Goal: Task Accomplishment & Management: Complete application form

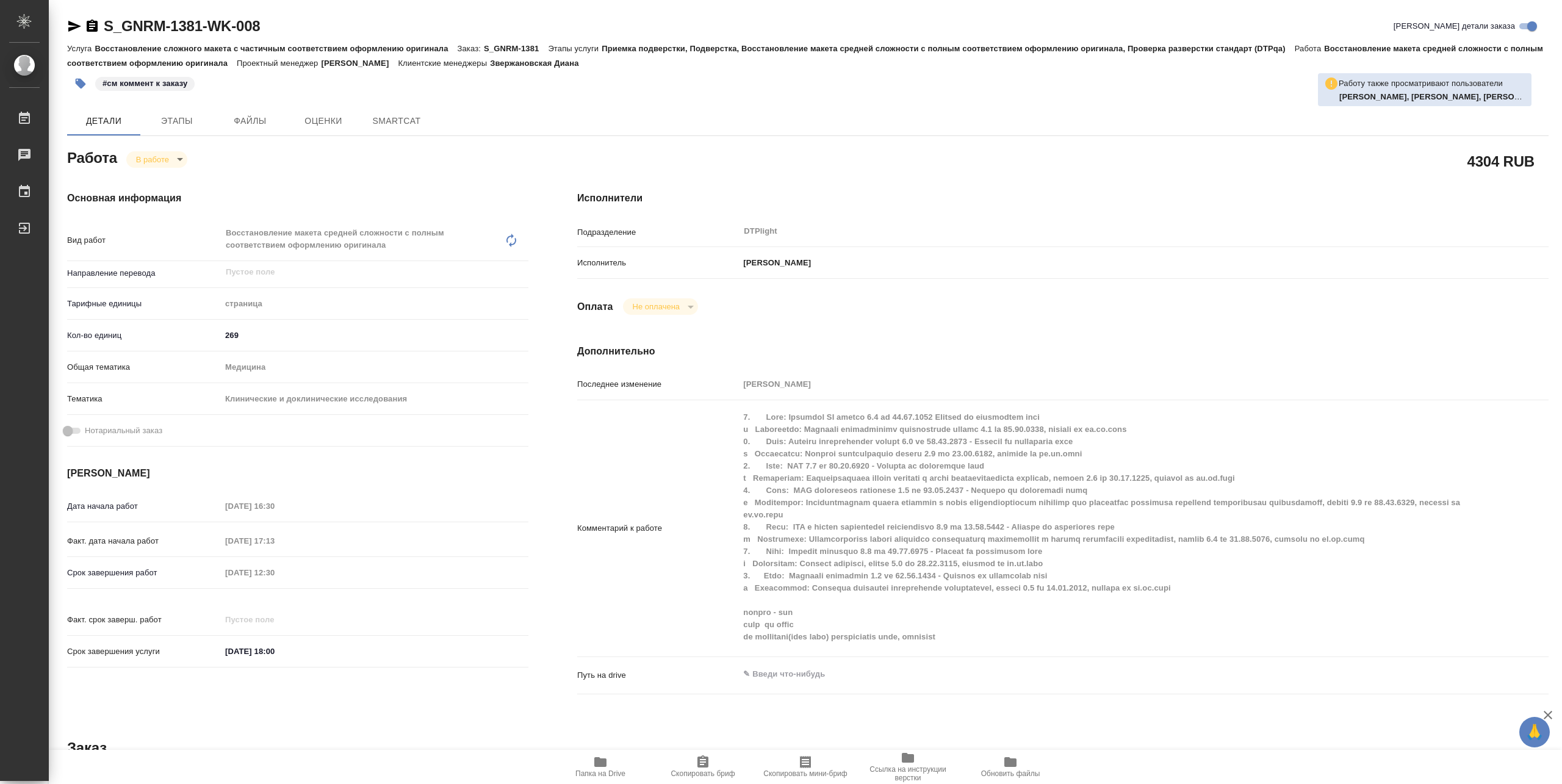
type textarea "x"
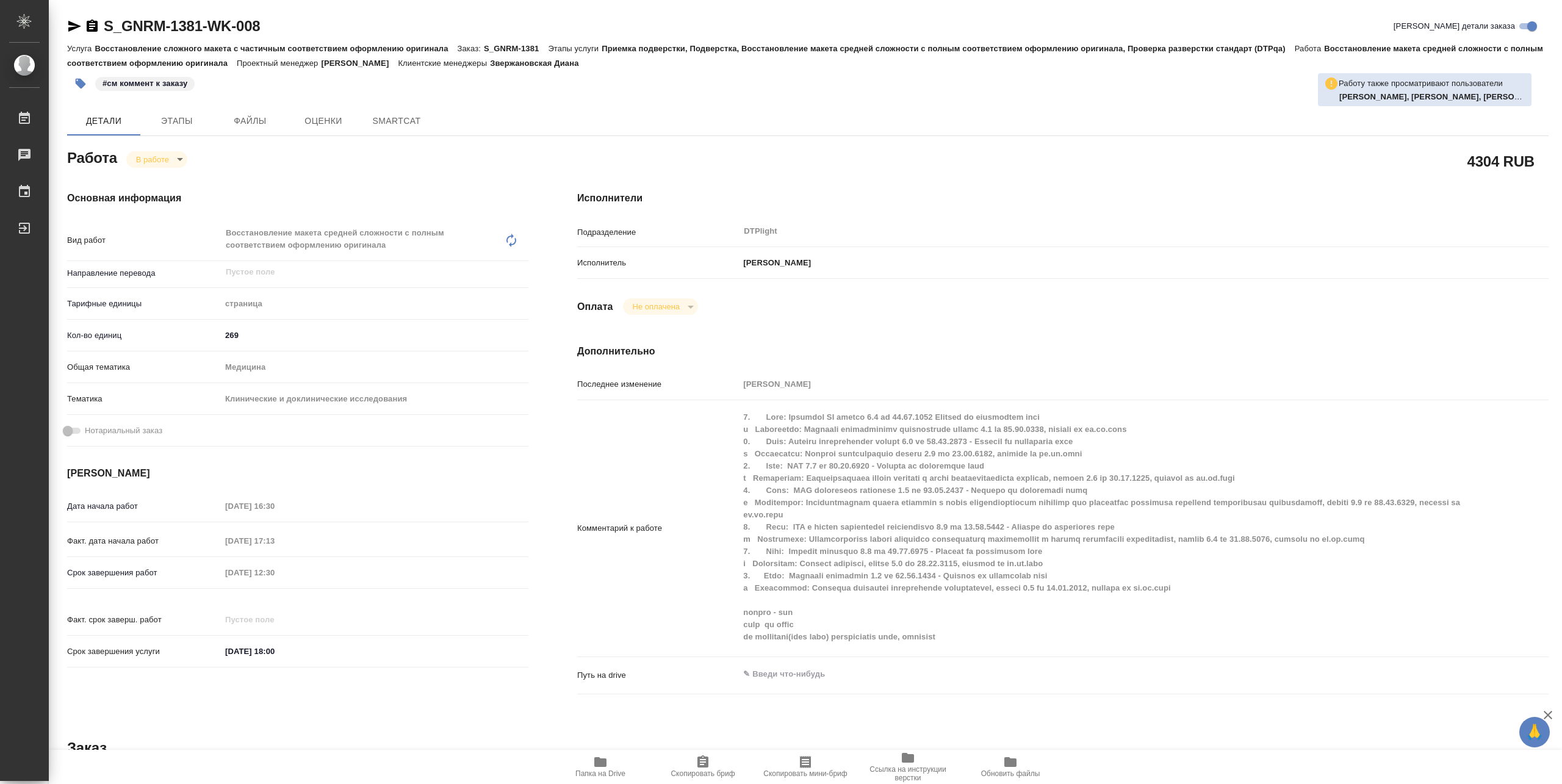
type textarea "x"
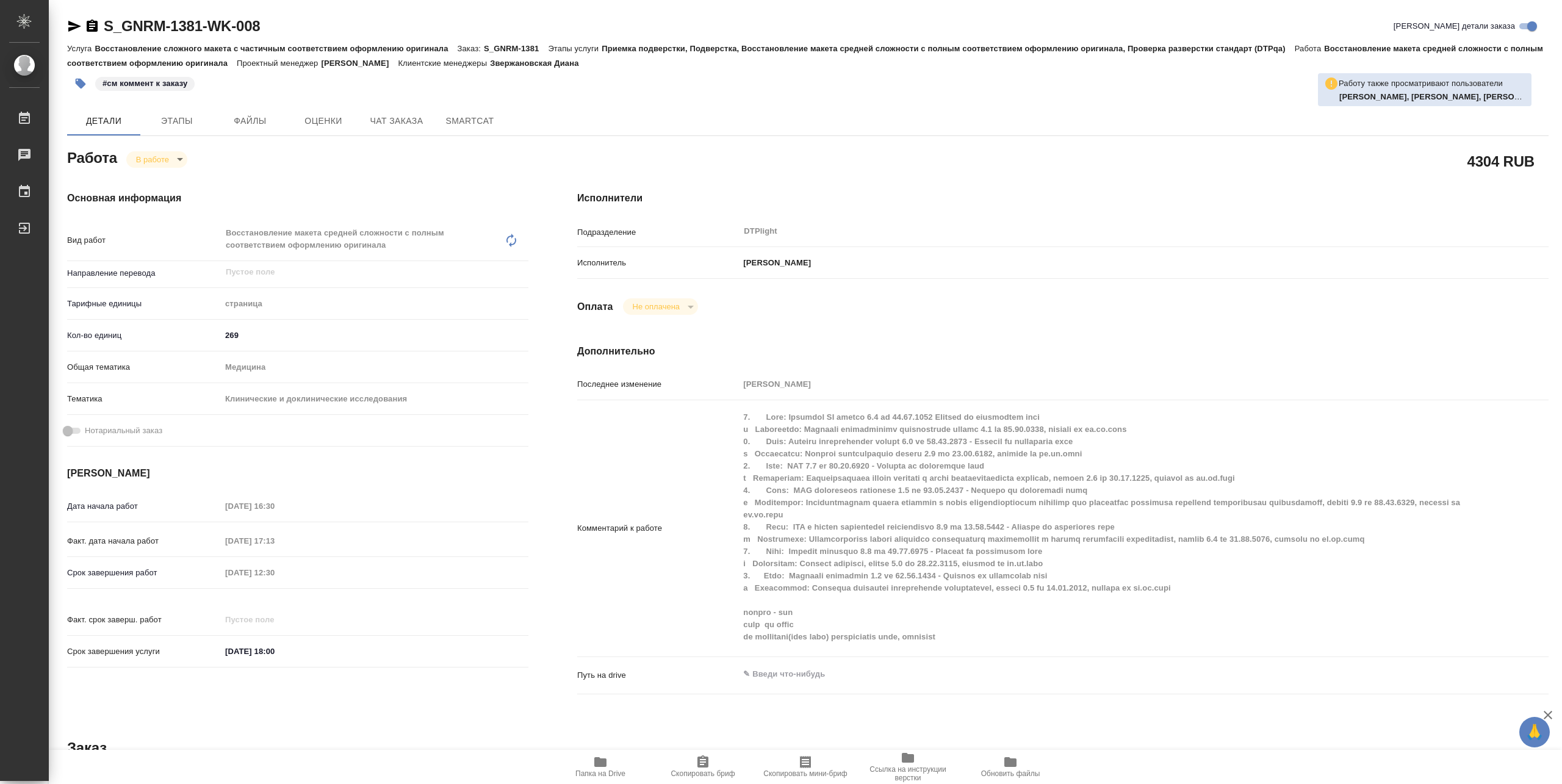
type textarea "x"
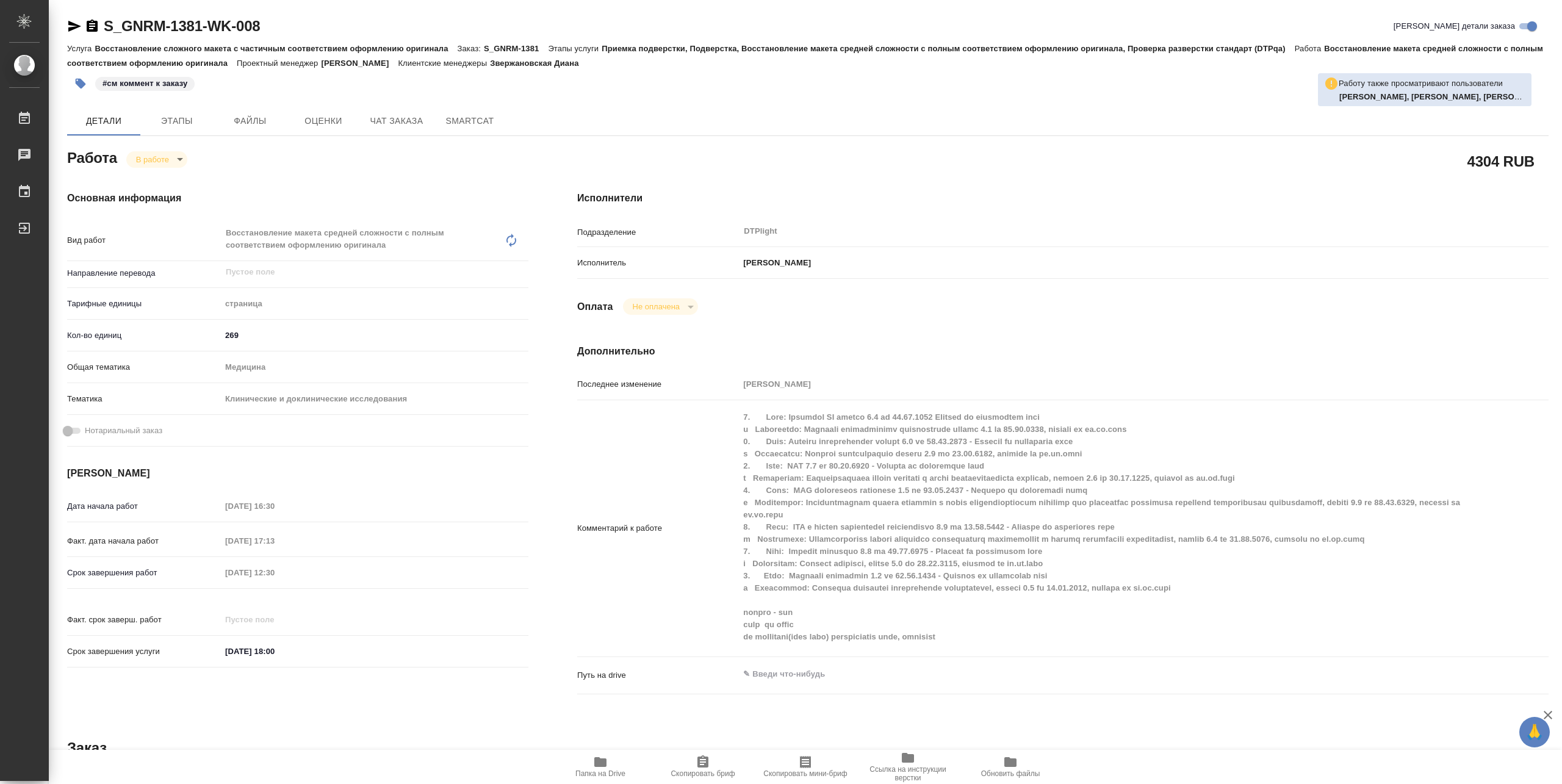
type textarea "x"
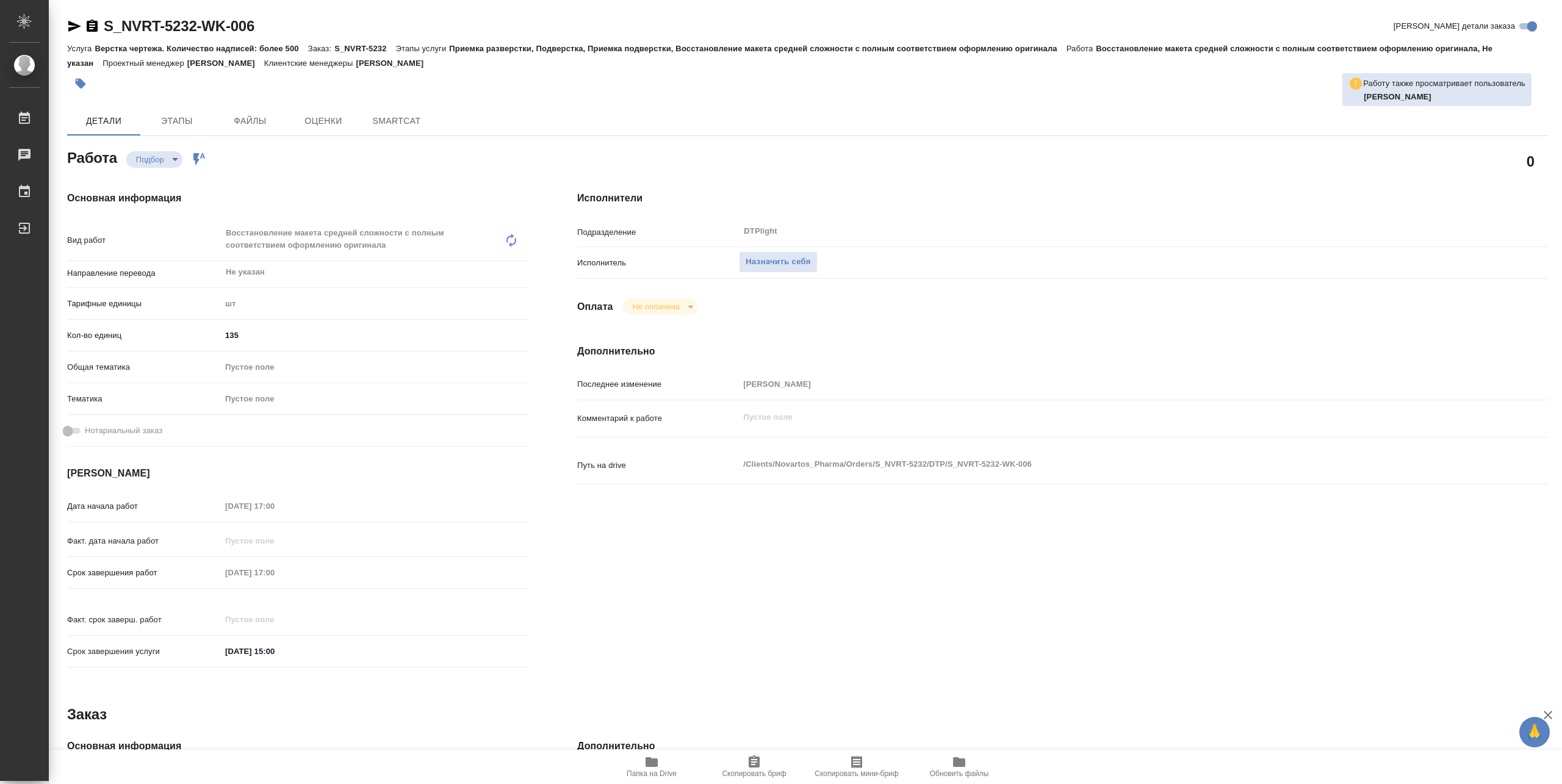
type textarea "x"
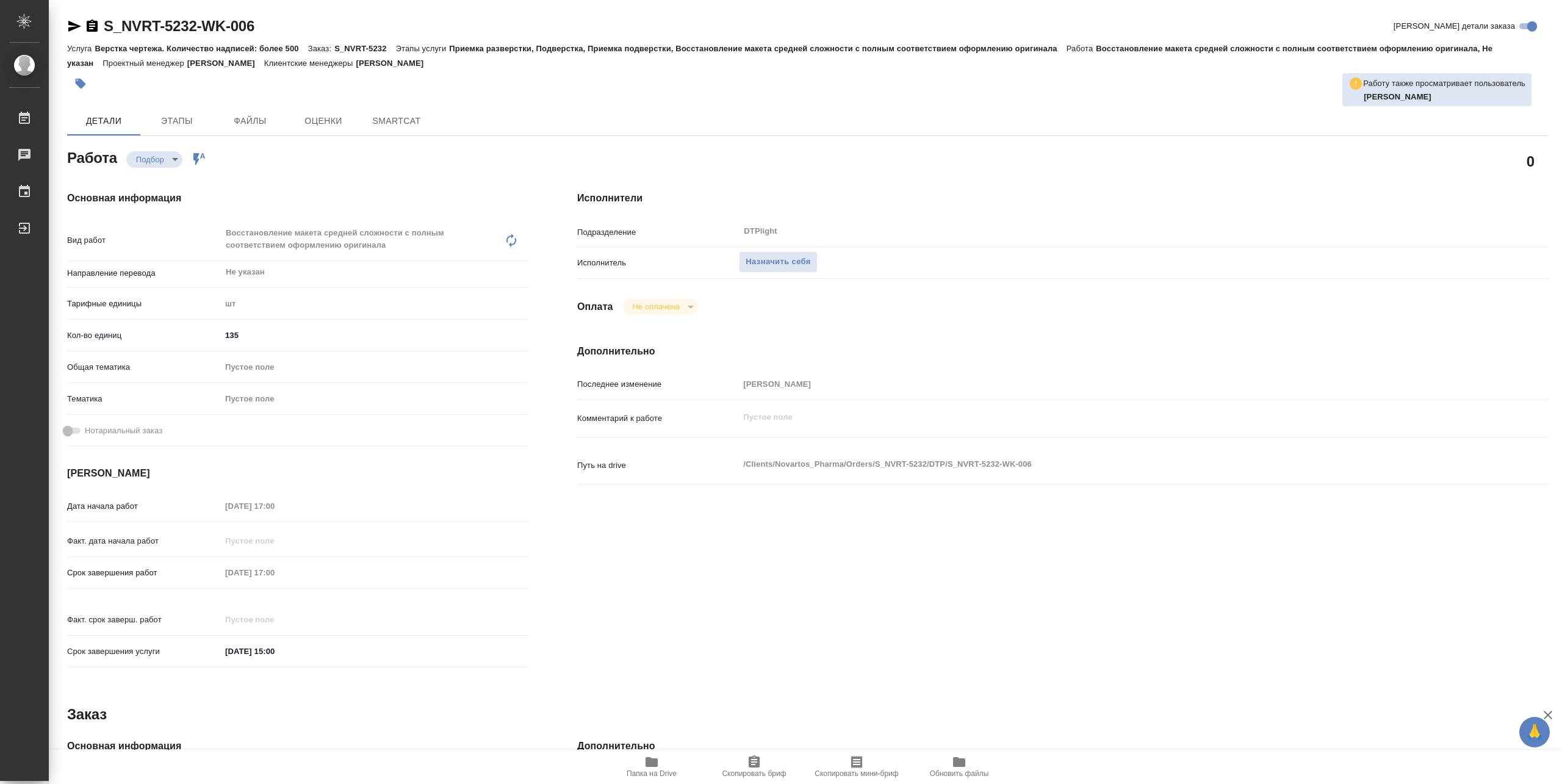
type textarea "x"
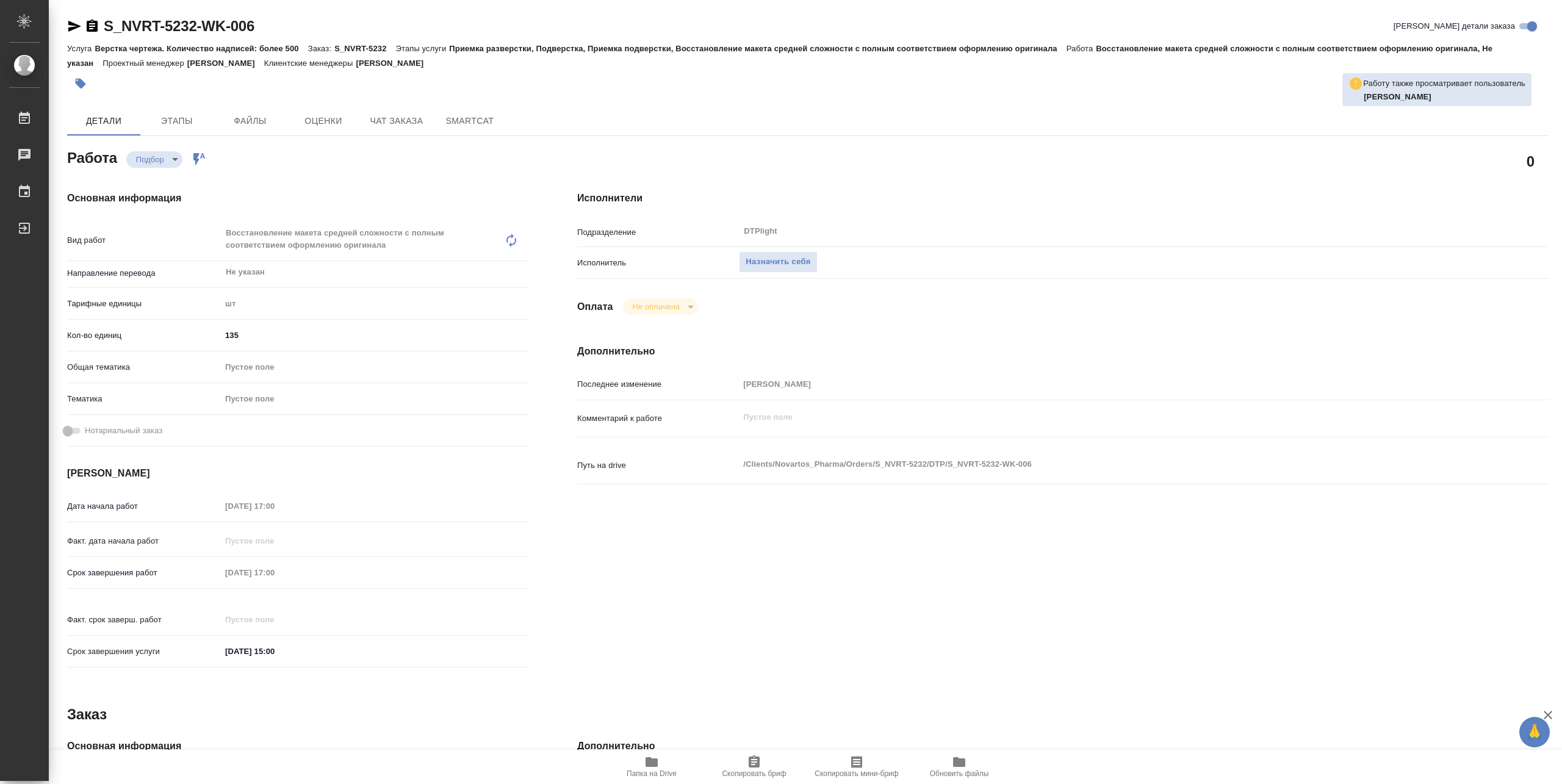
click at [652, 767] on icon "button" at bounding box center [652, 761] width 15 height 15
type textarea "x"
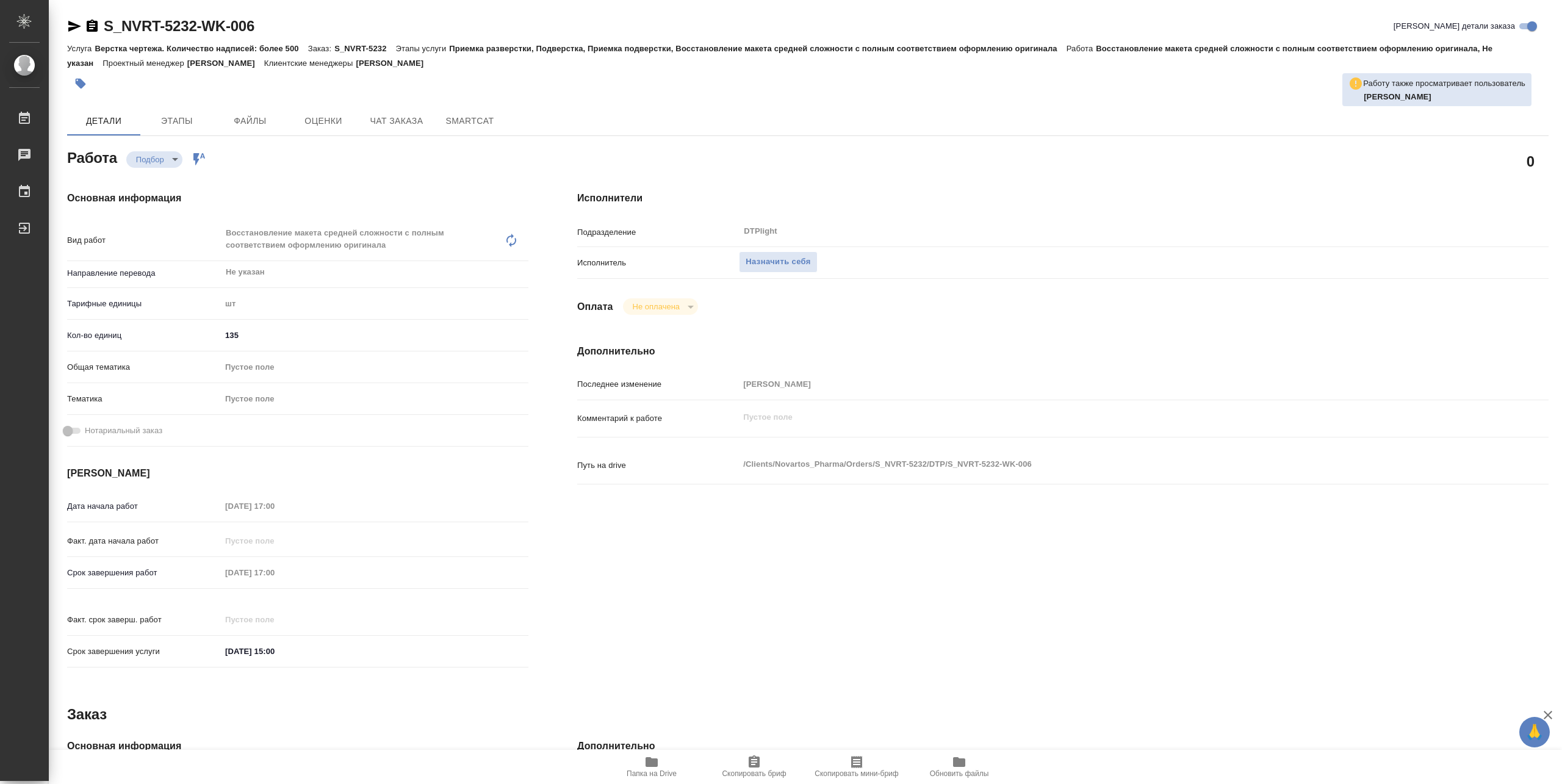
type textarea "x"
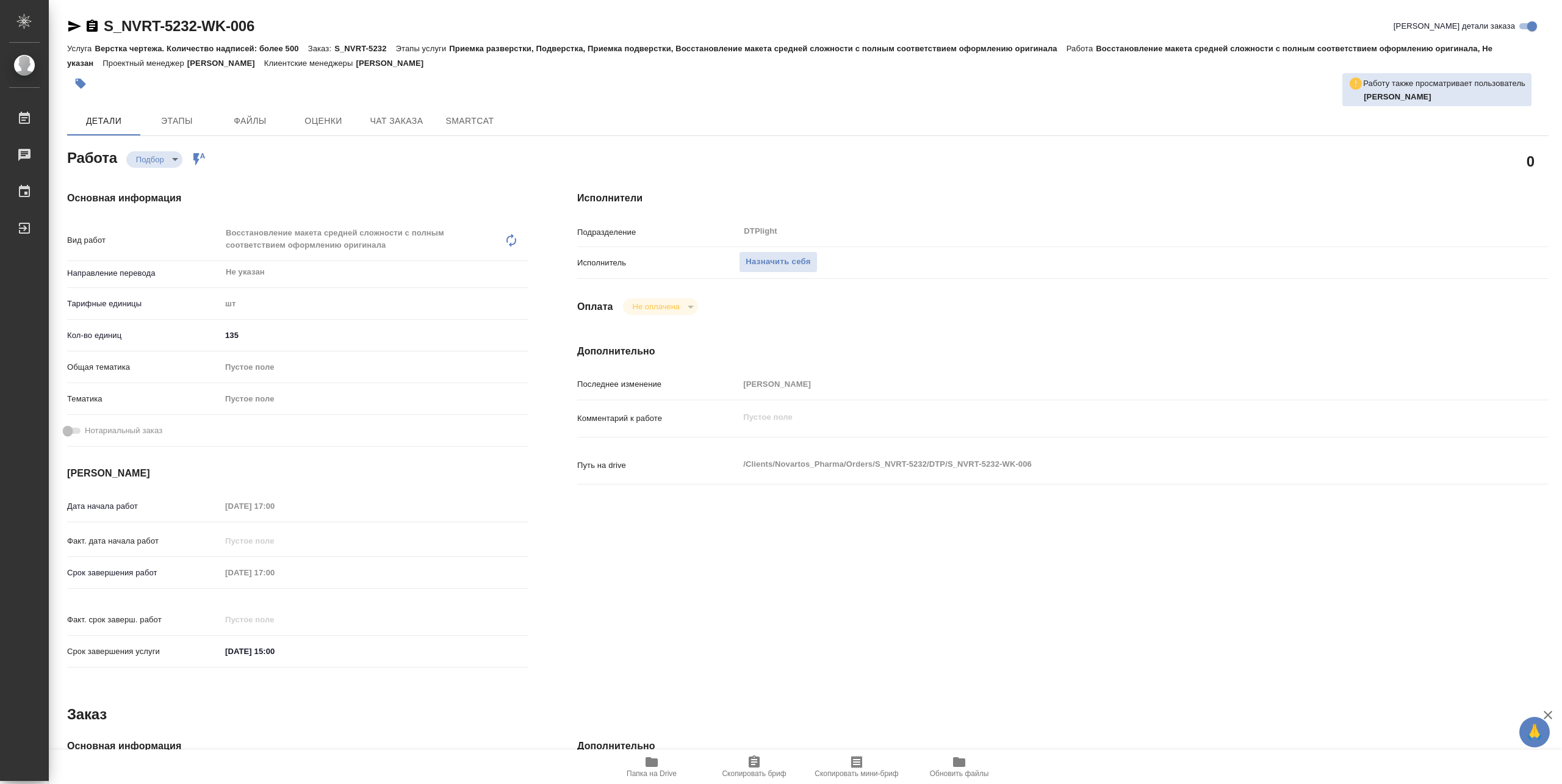
type textarea "x"
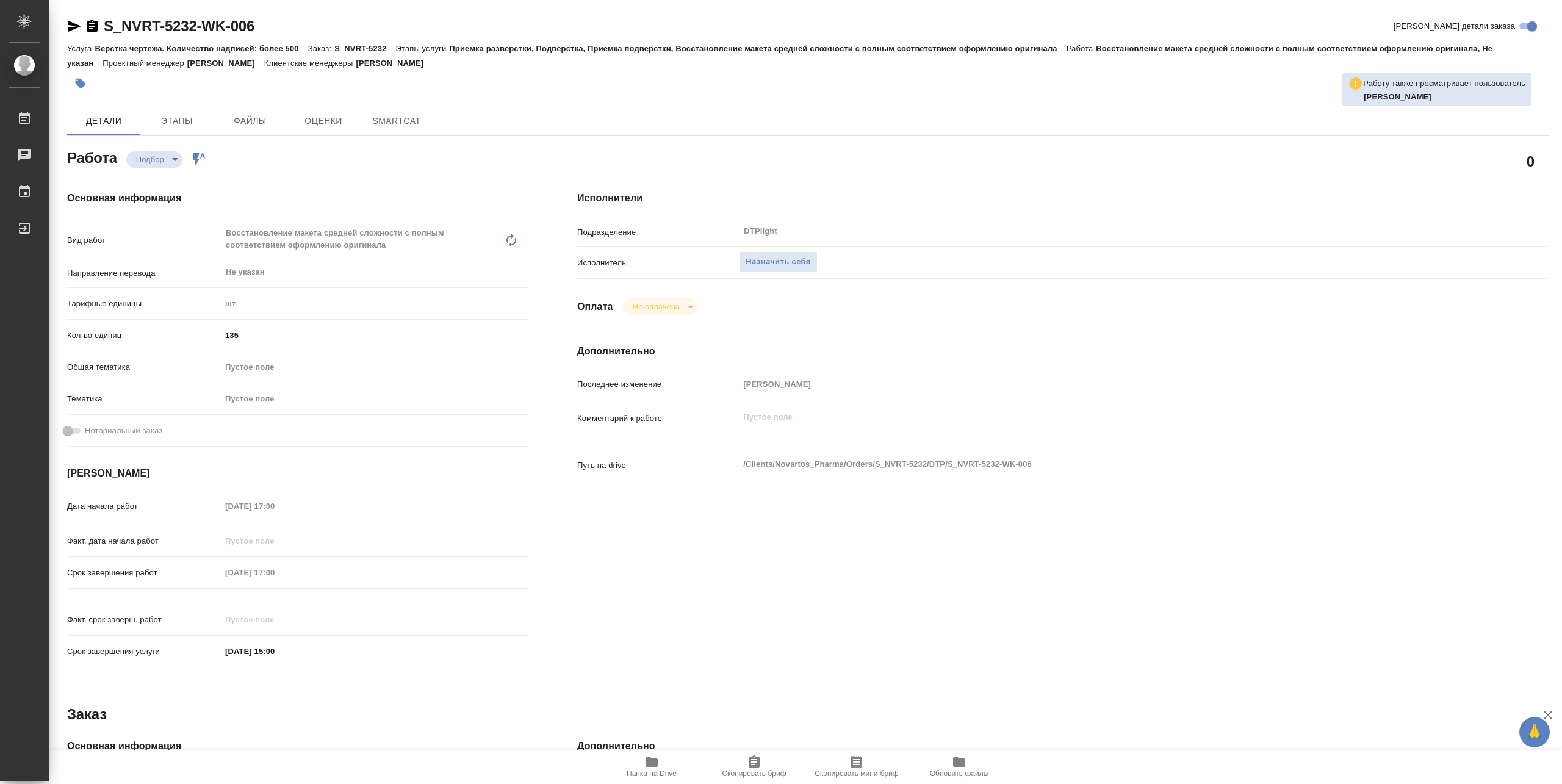
type textarea "x"
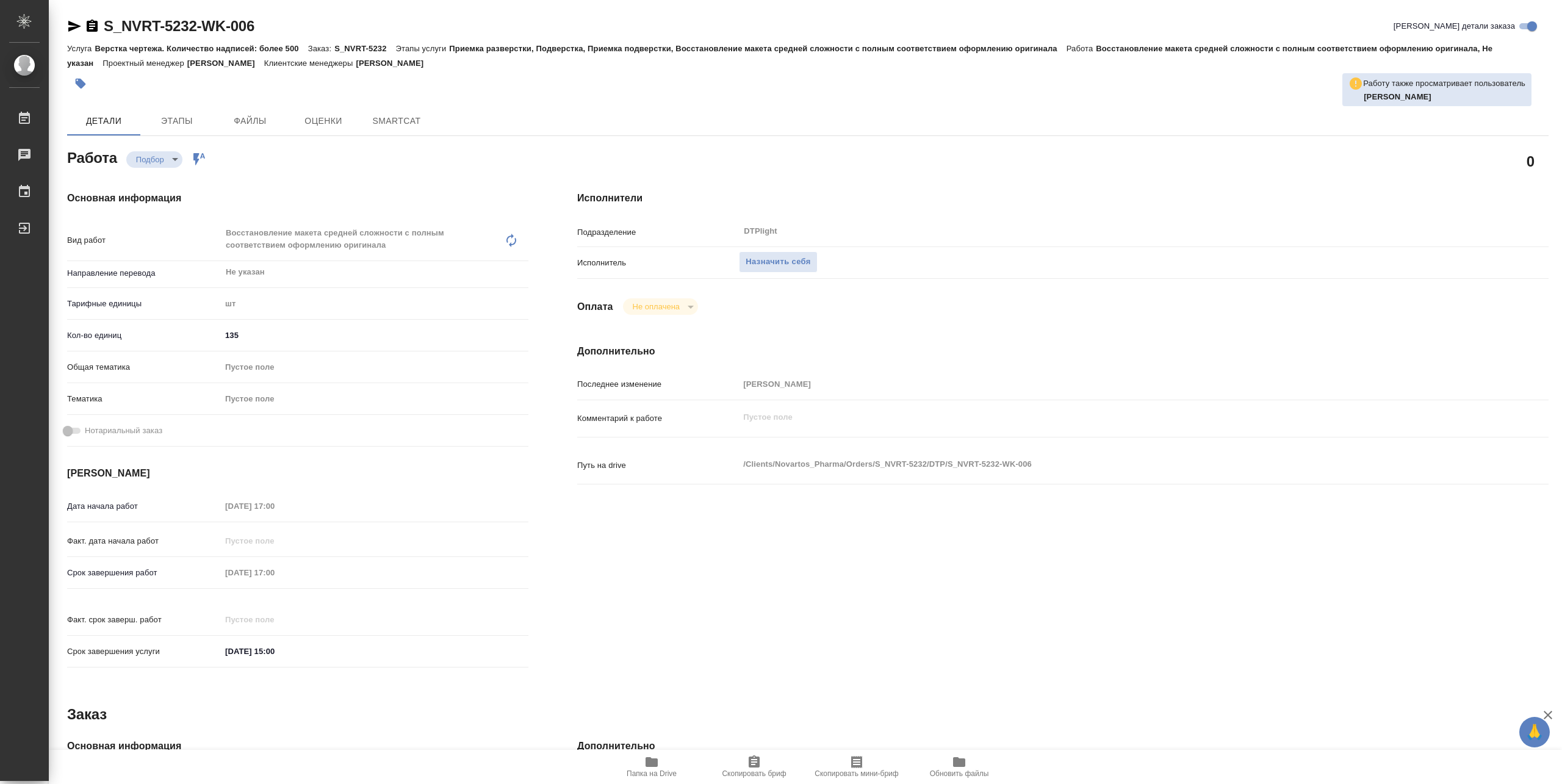
type textarea "x"
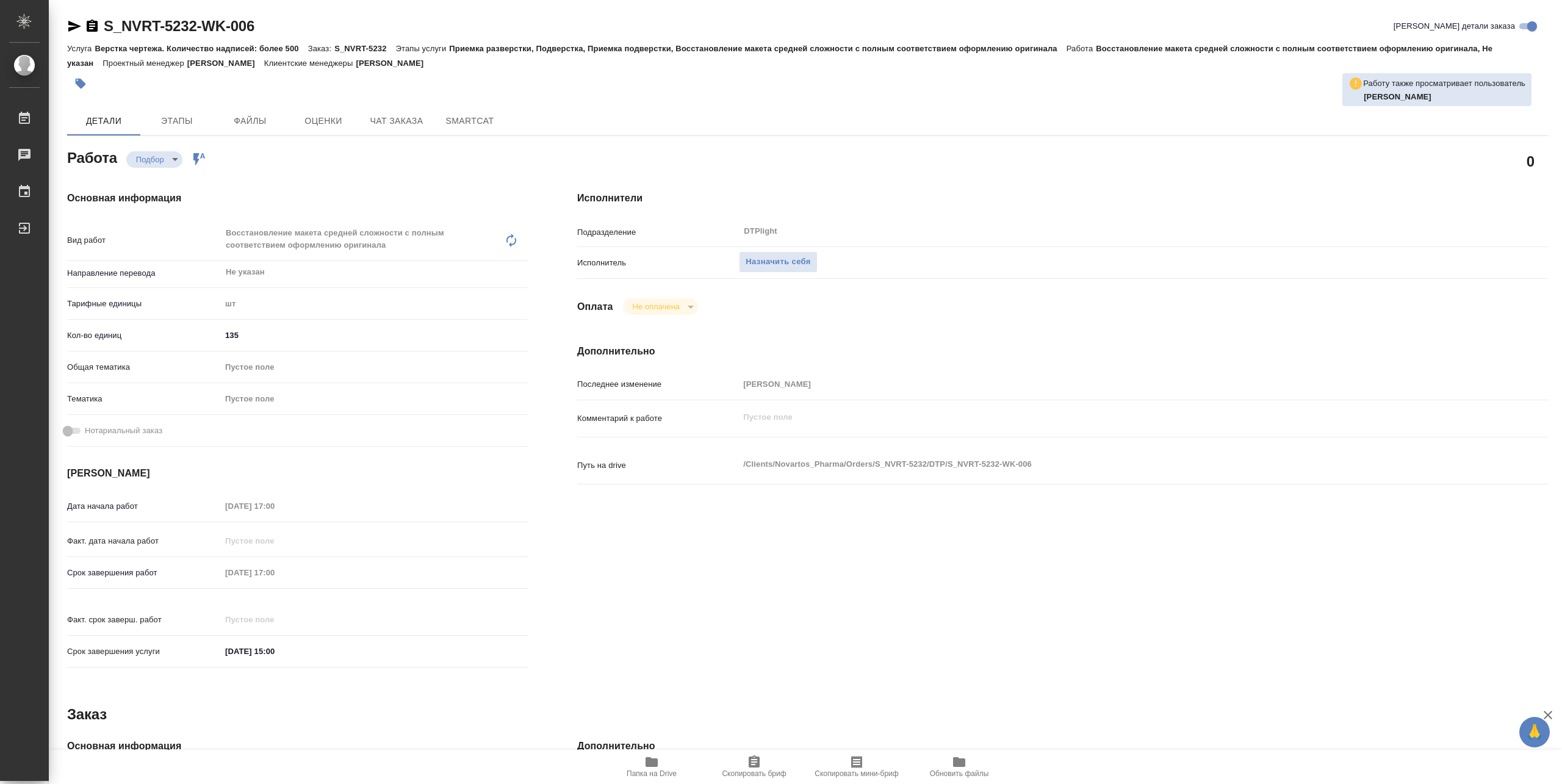
type textarea "x"
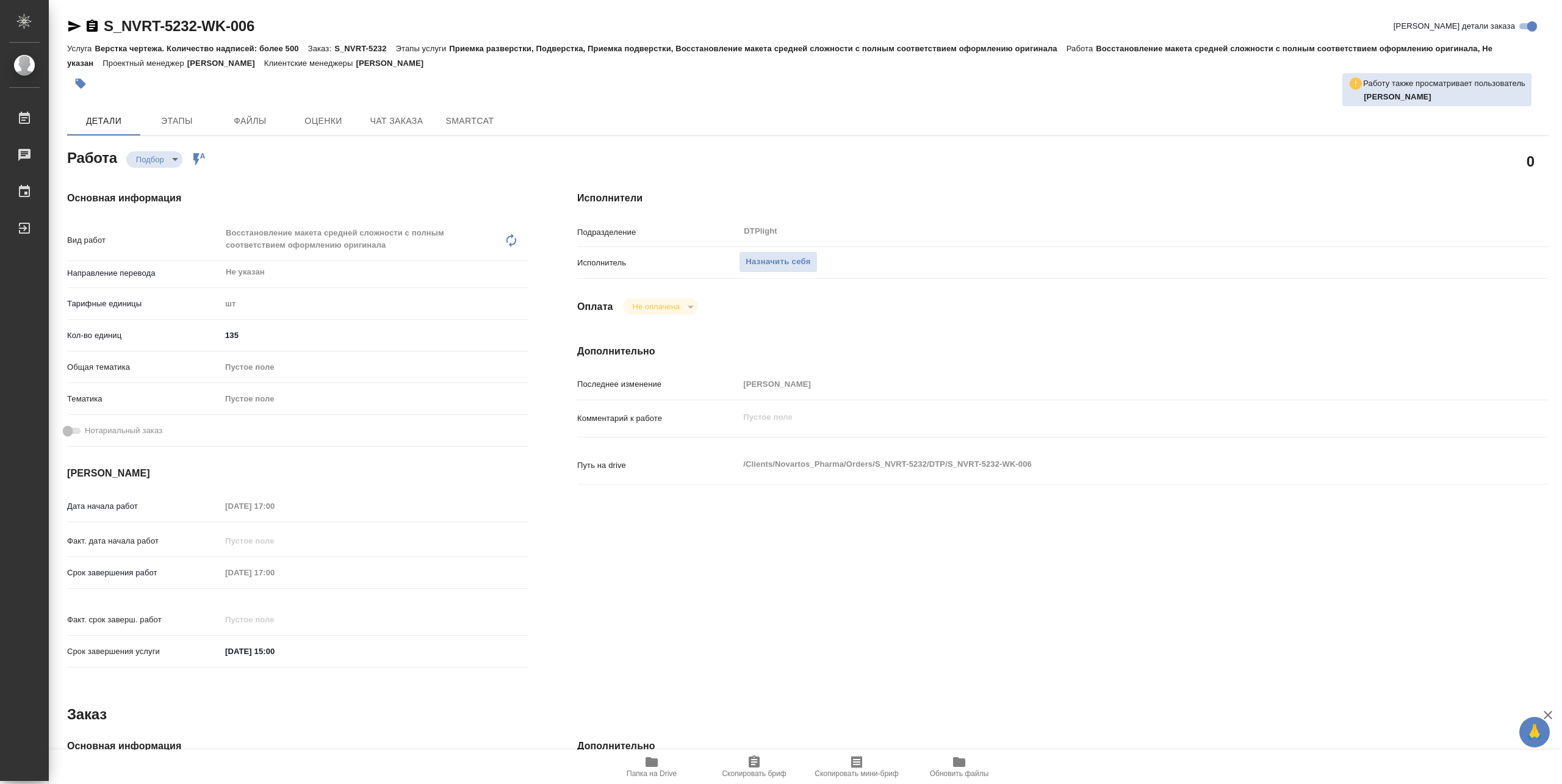
type textarea "x"
